Goal: Task Accomplishment & Management: Use online tool/utility

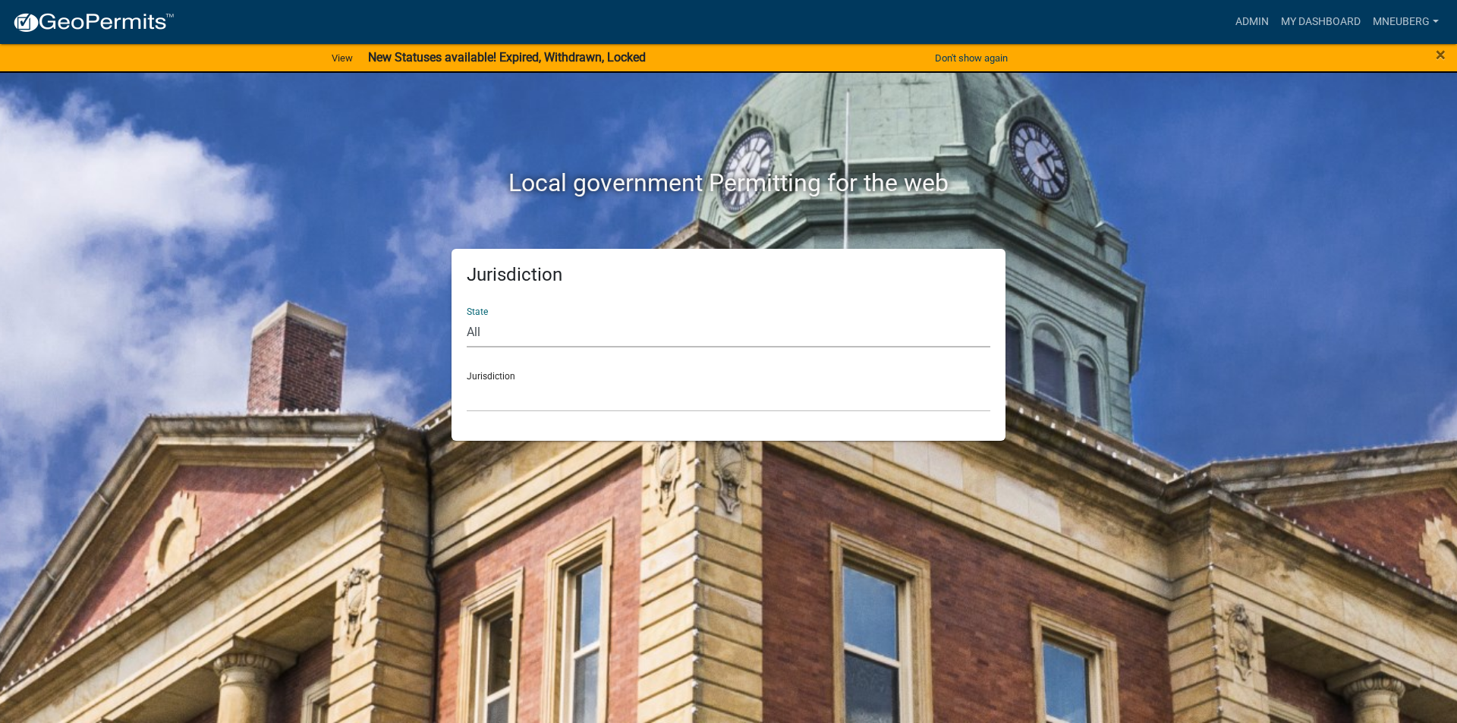
click at [513, 337] on select "All [US_STATE] [US_STATE] [US_STATE] [US_STATE] [US_STATE] [US_STATE] [US_STATE…" at bounding box center [729, 332] width 524 height 31
select select "[US_STATE]"
click at [467, 317] on select "All [US_STATE] [US_STATE] [US_STATE] [US_STATE] [US_STATE] [US_STATE] [US_STATE…" at bounding box center [729, 332] width 524 height 31
click at [513, 403] on select "City of [GEOGRAPHIC_DATA], [US_STATE] City of [GEOGRAPHIC_DATA], [US_STATE] Cit…" at bounding box center [729, 396] width 524 height 31
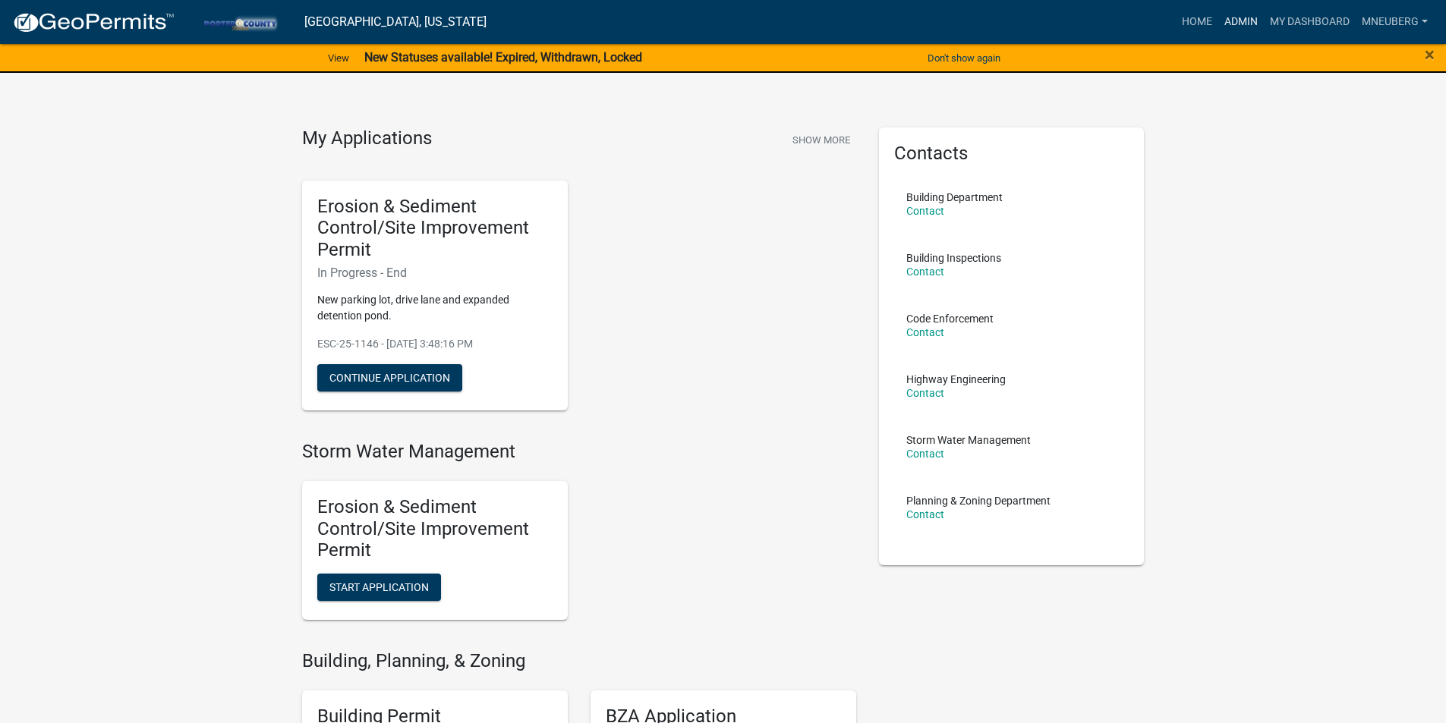
click at [1233, 24] on link "Admin" at bounding box center [1241, 22] width 46 height 29
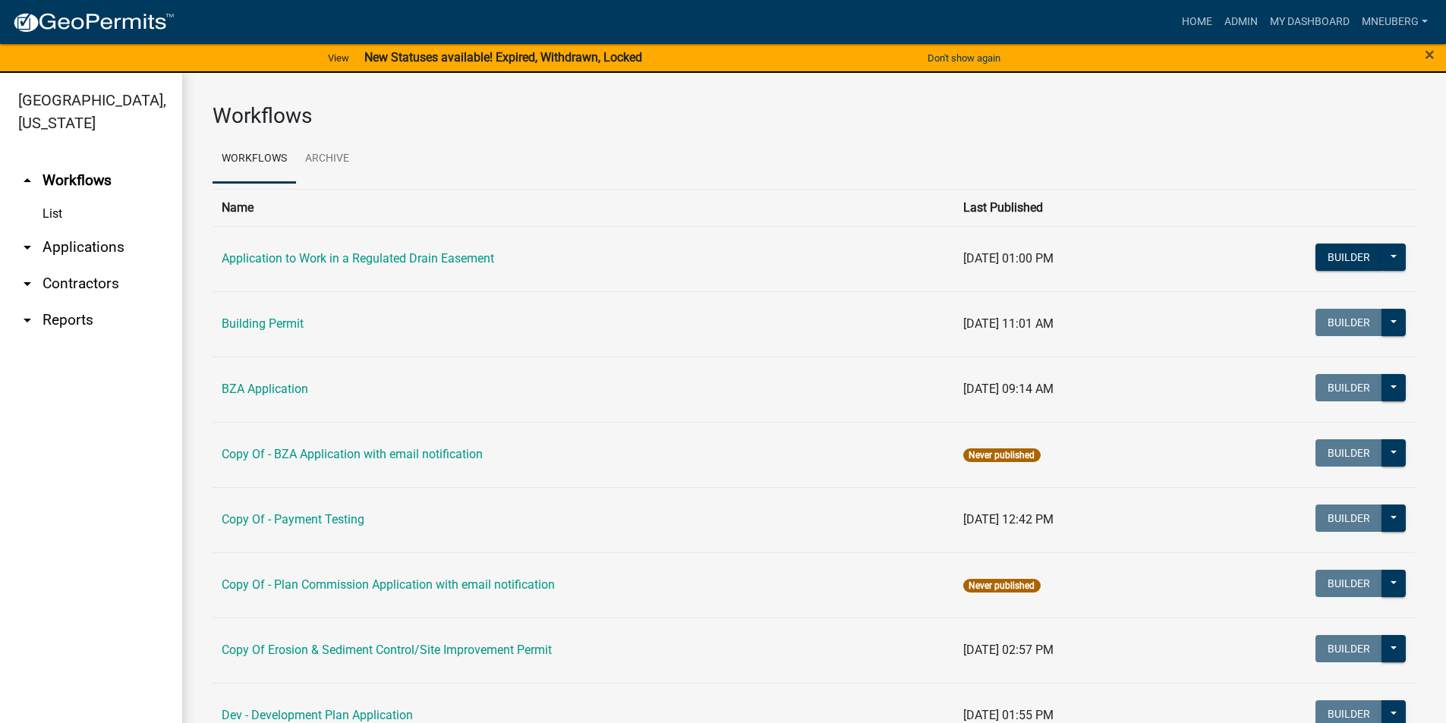
click at [58, 229] on link "arrow_drop_down Applications" at bounding box center [91, 247] width 182 height 36
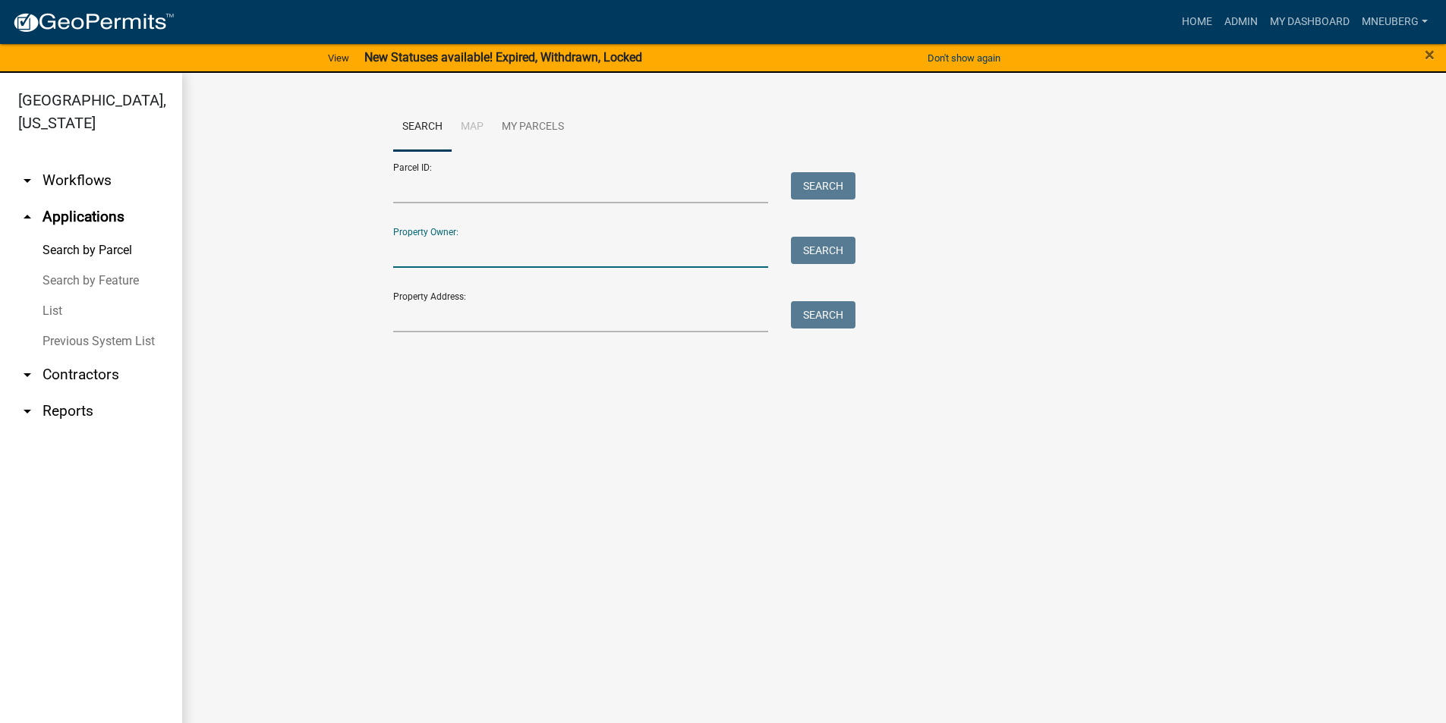
click at [451, 245] on input "Property Owner:" at bounding box center [581, 252] width 376 height 31
click at [439, 308] on input "Property Address:" at bounding box center [581, 316] width 376 height 31
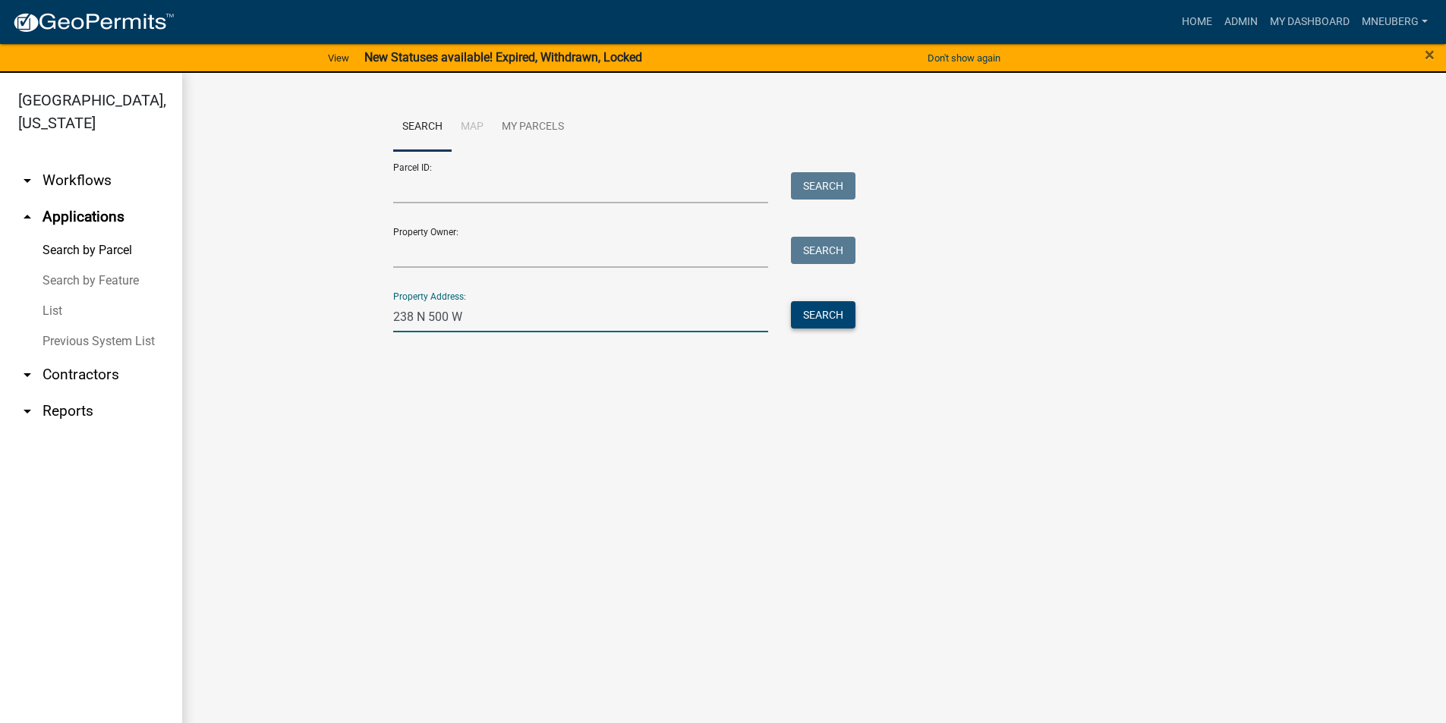
type input "238 N 500 W"
click at [808, 321] on button "Search" at bounding box center [823, 314] width 65 height 27
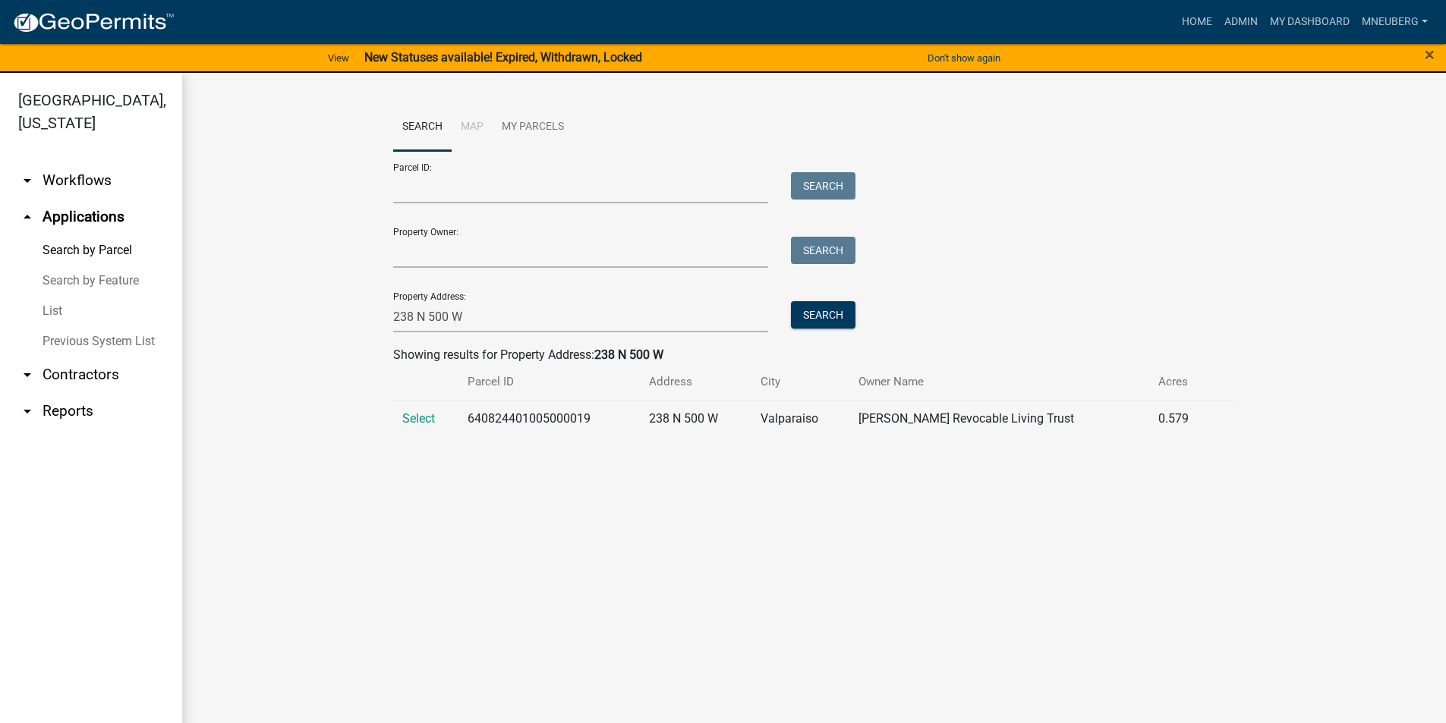
click at [651, 424] on td "238 N 500 W" at bounding box center [696, 418] width 112 height 37
click at [417, 417] on span "Select" at bounding box center [418, 418] width 33 height 14
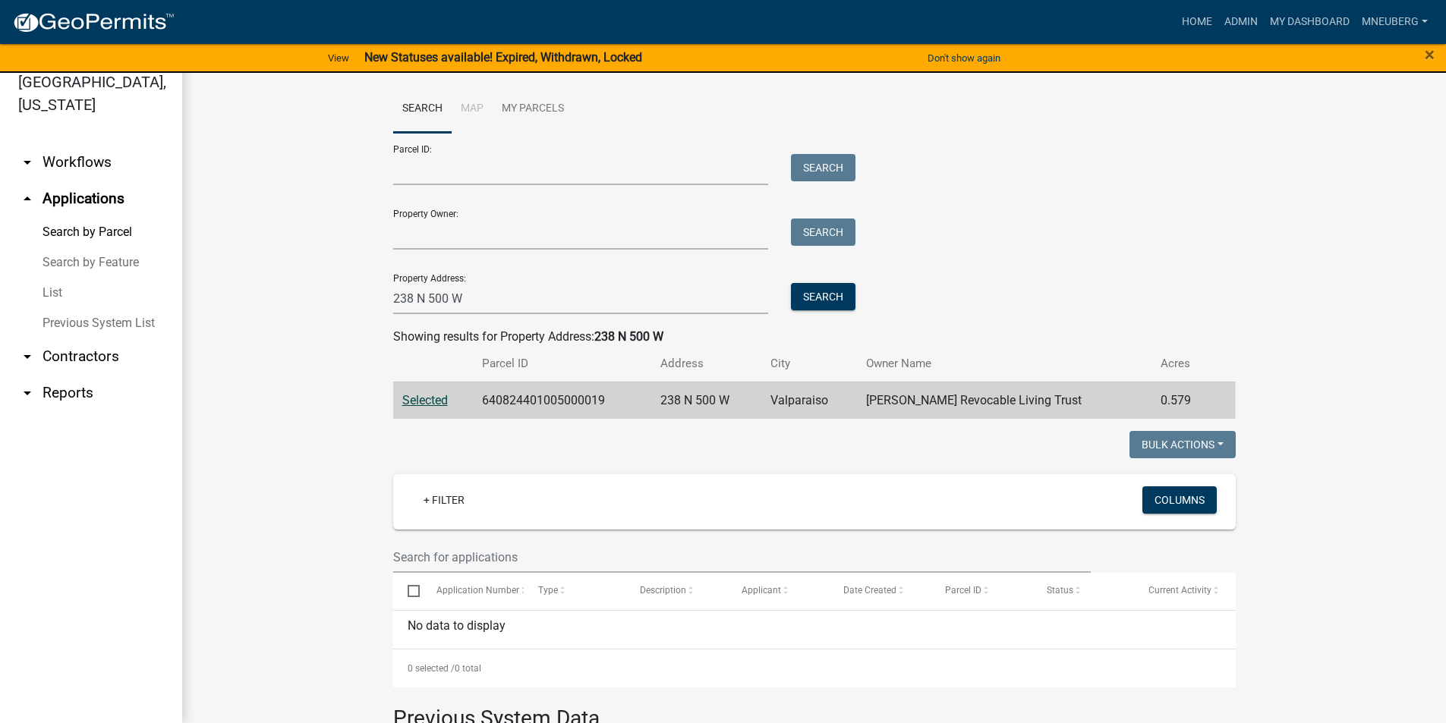
click at [634, 123] on ul "Search Map My Parcels" at bounding box center [814, 109] width 843 height 48
